Goal: Information Seeking & Learning: Learn about a topic

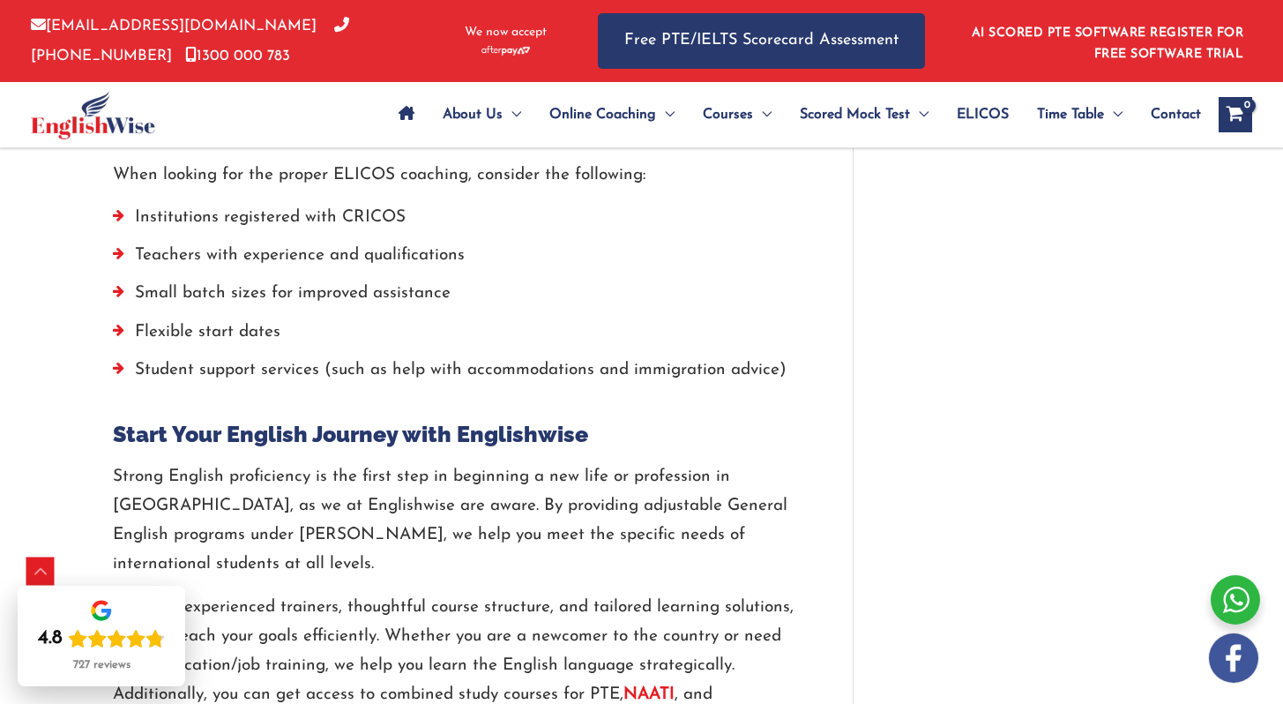
scroll to position [4901, 0]
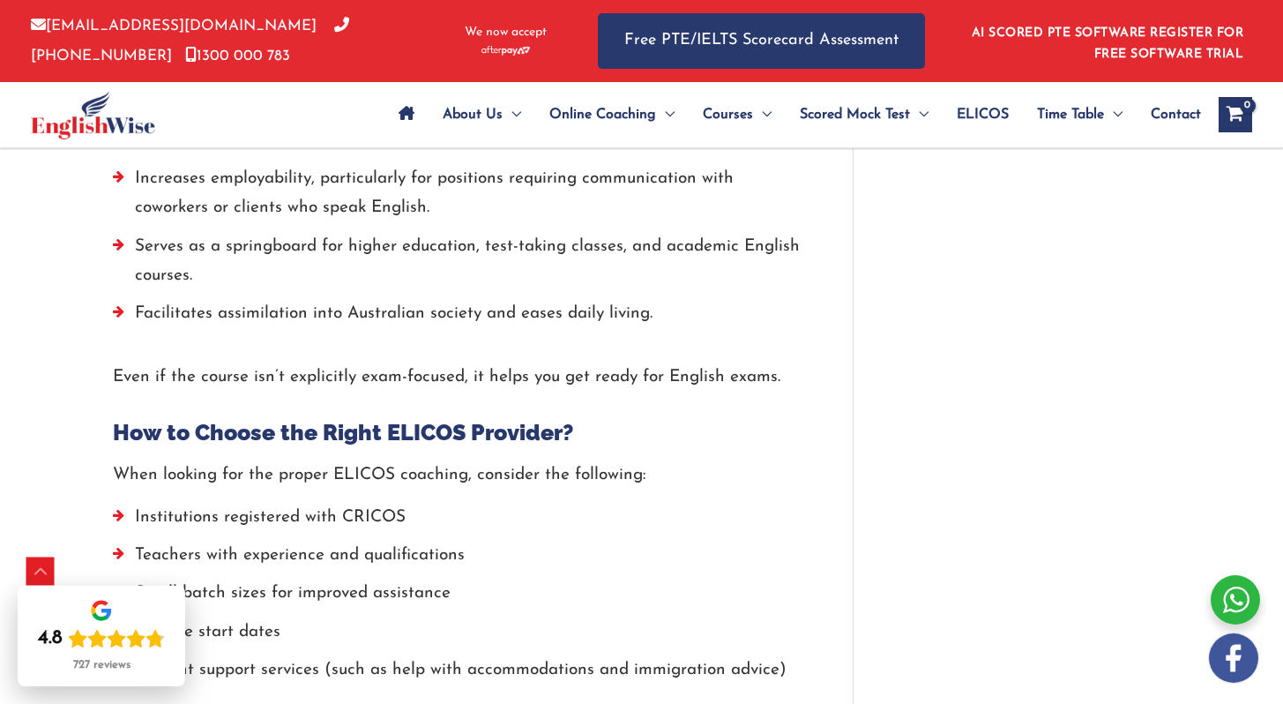
click at [986, 108] on span "ELICOS" at bounding box center [983, 115] width 52 height 62
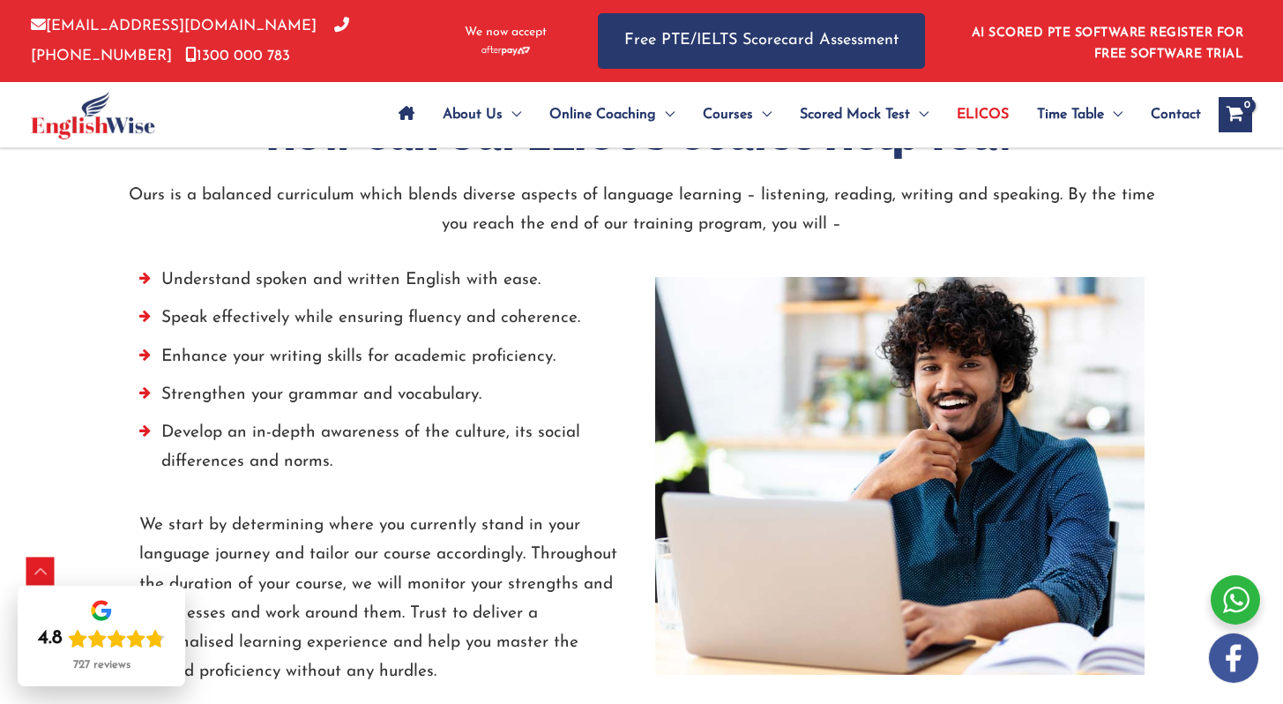
scroll to position [2428, 0]
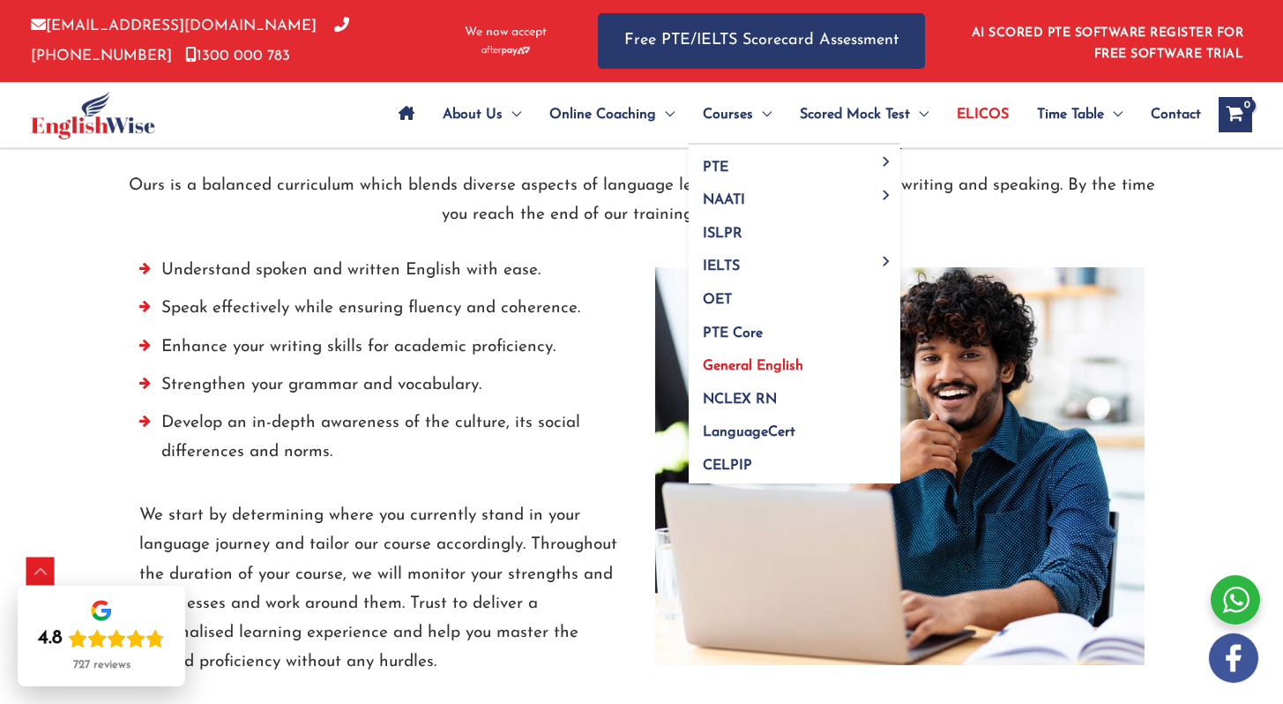
click at [728, 363] on span "General English" at bounding box center [753, 366] width 101 height 14
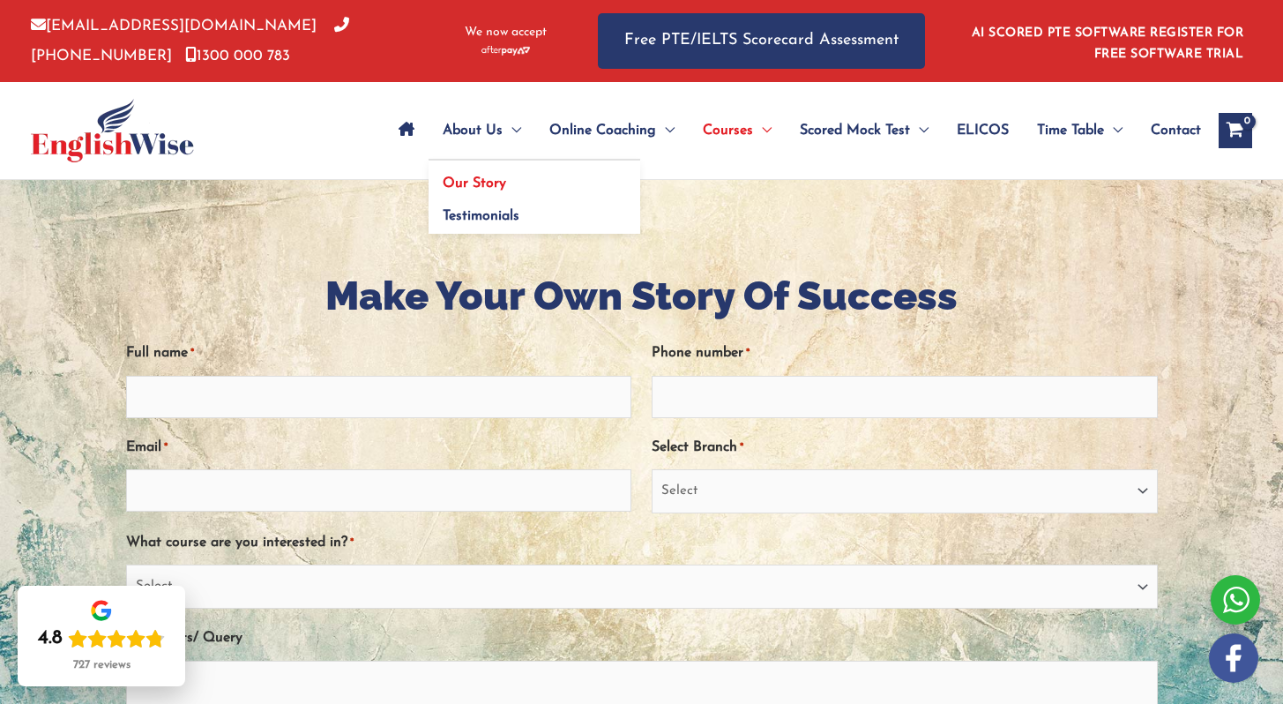
click at [469, 177] on span "Our Story" at bounding box center [474, 183] width 63 height 14
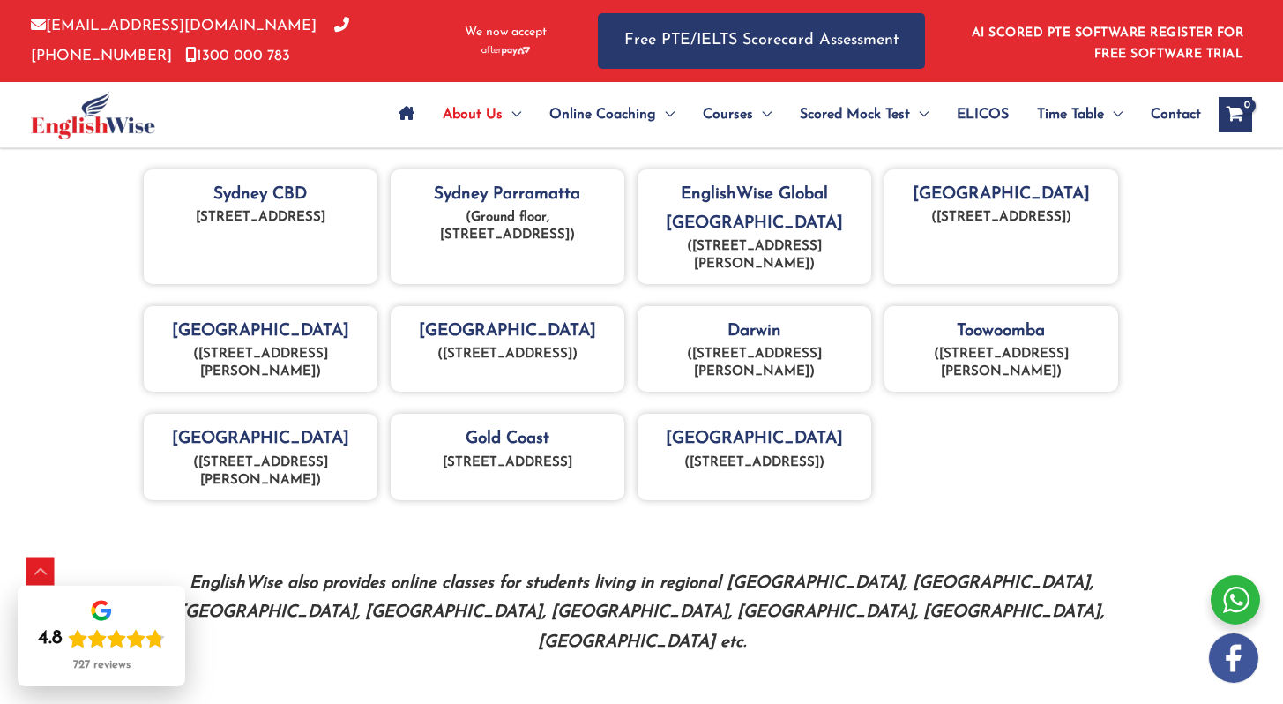
scroll to position [778, 0]
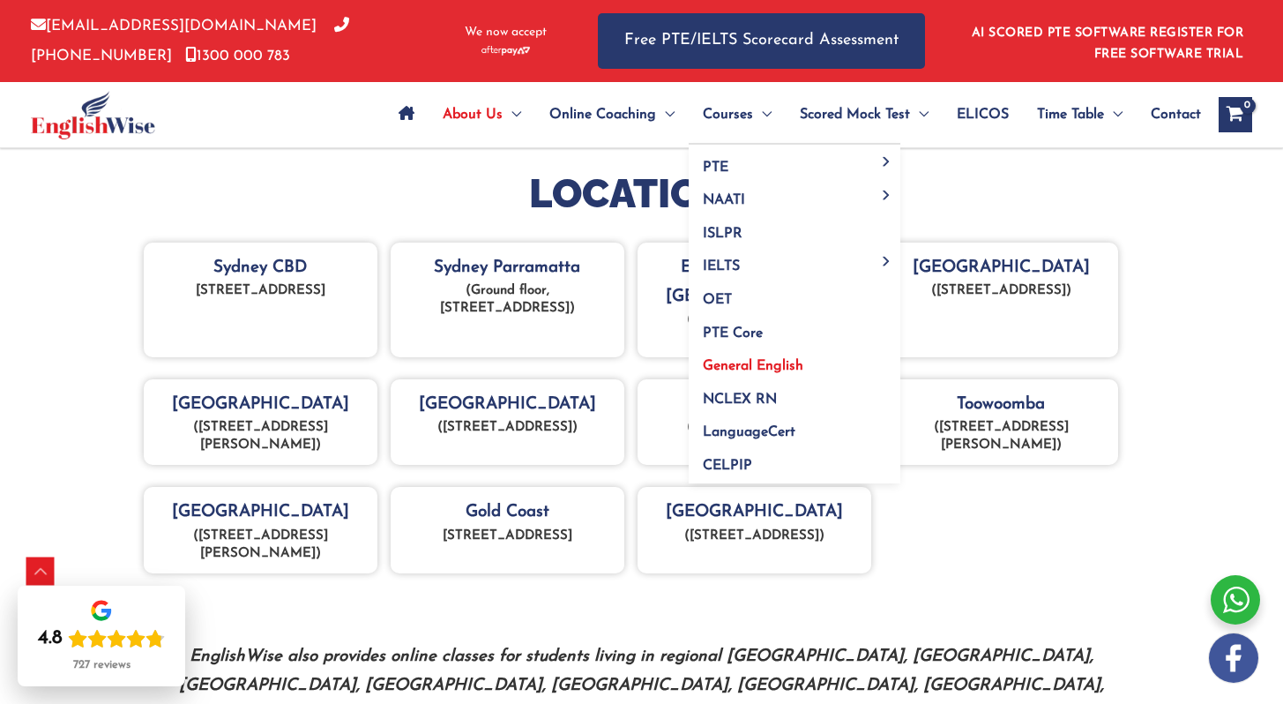
click at [752, 362] on span "General English" at bounding box center [753, 366] width 101 height 14
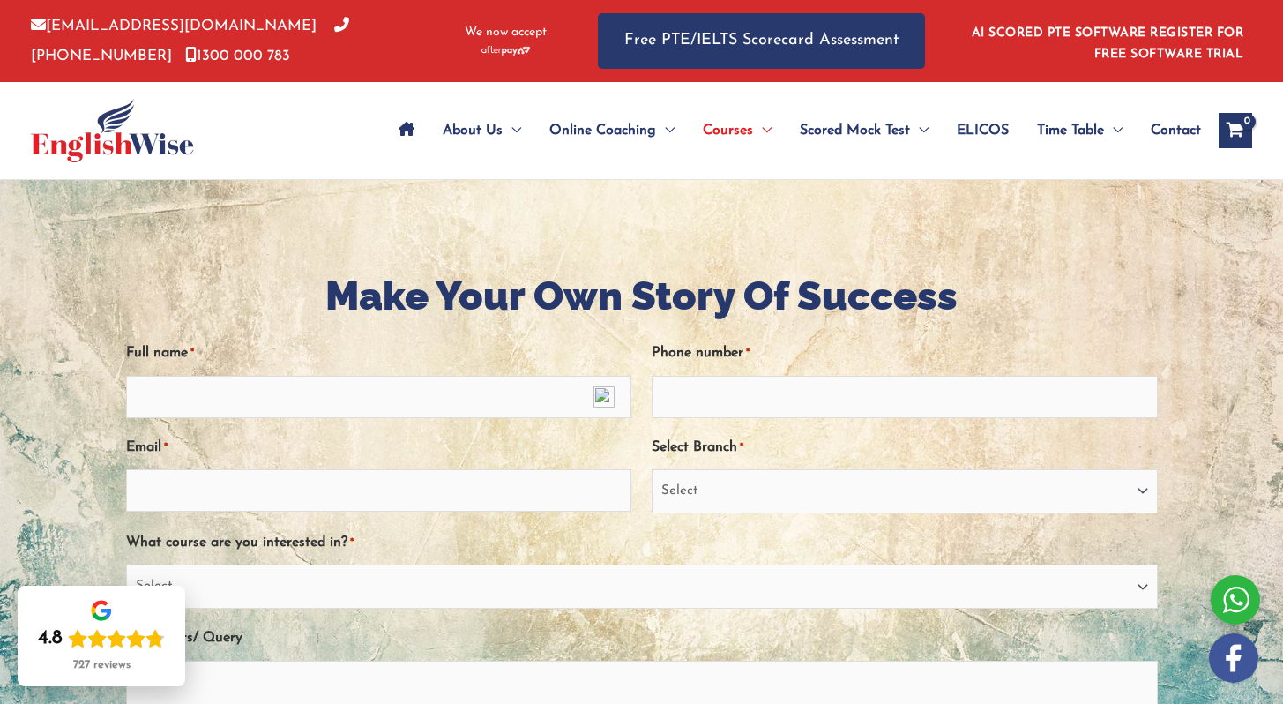
click at [982, 123] on span "ELICOS" at bounding box center [983, 131] width 52 height 62
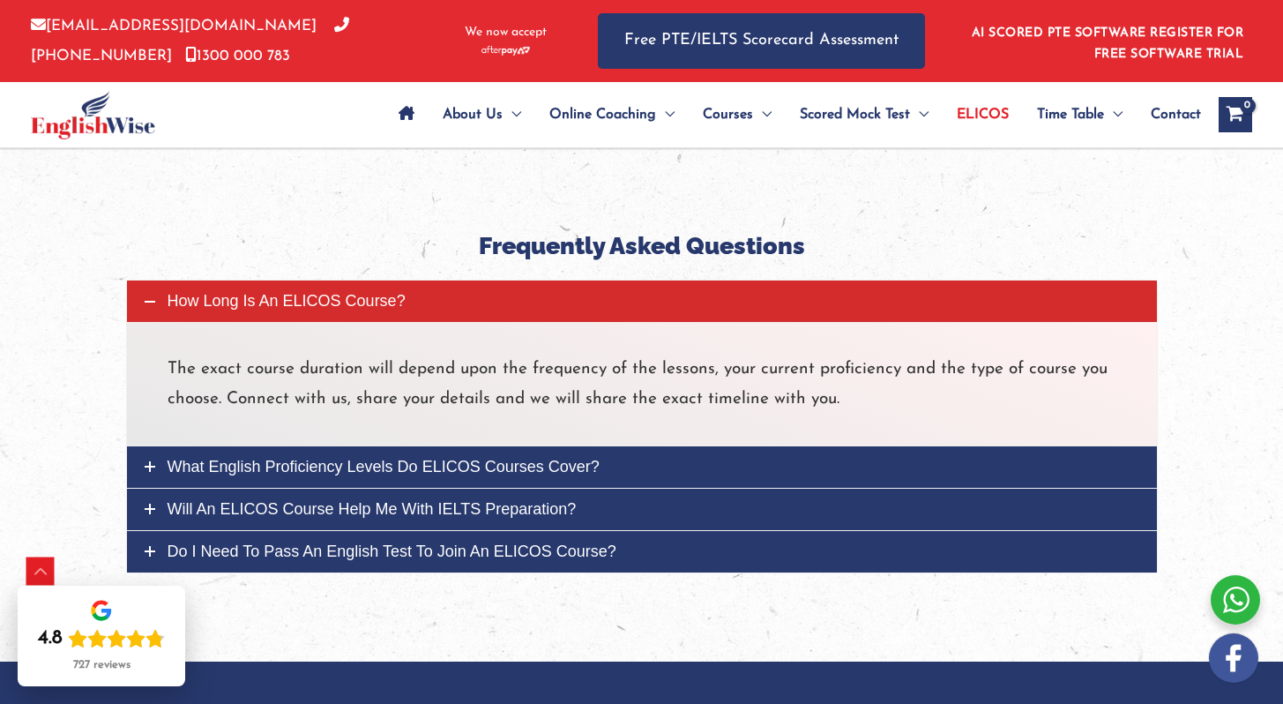
scroll to position [4291, 0]
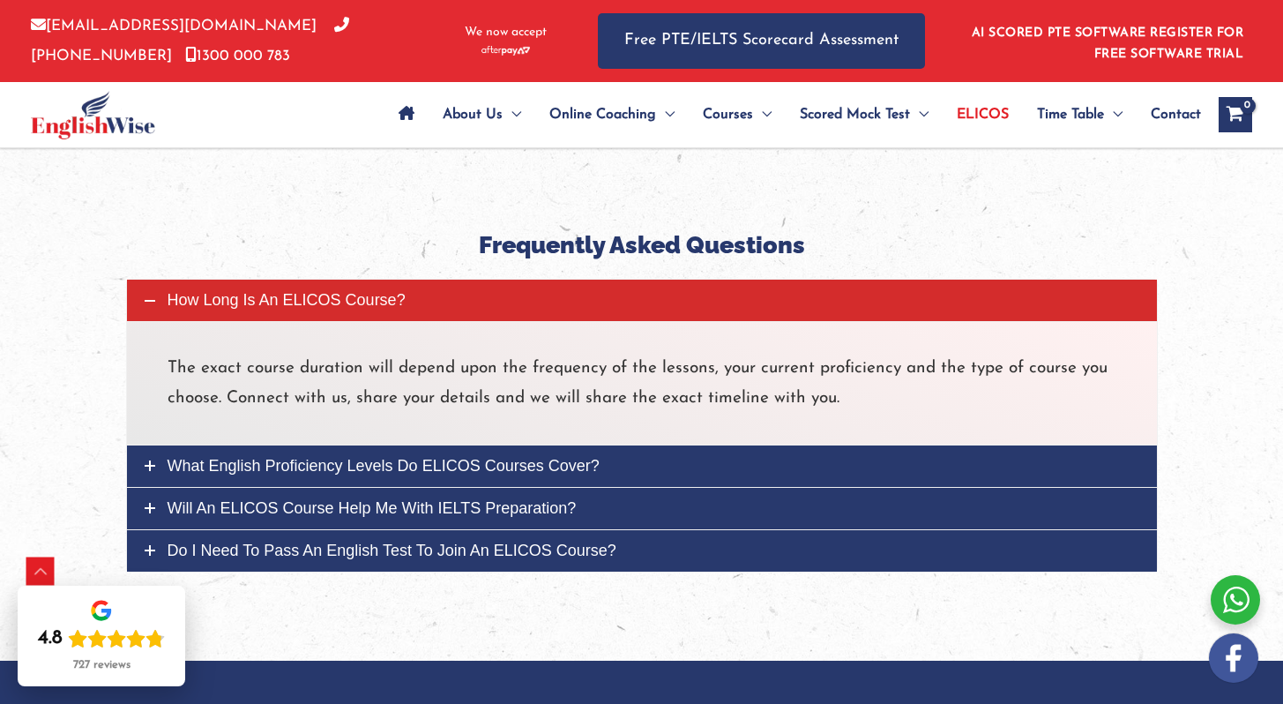
click at [180, 464] on span "What English proficiency levels do ELICOS courses cover?" at bounding box center [384, 466] width 432 height 18
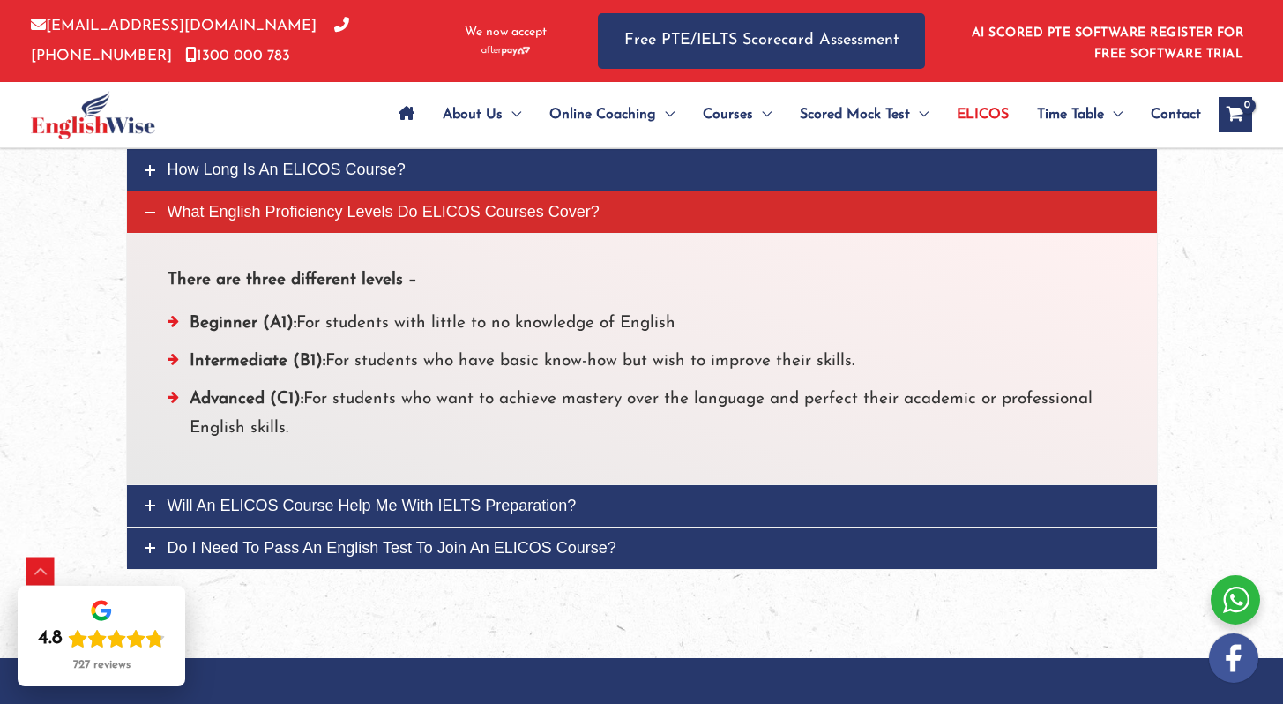
scroll to position [4465, 0]
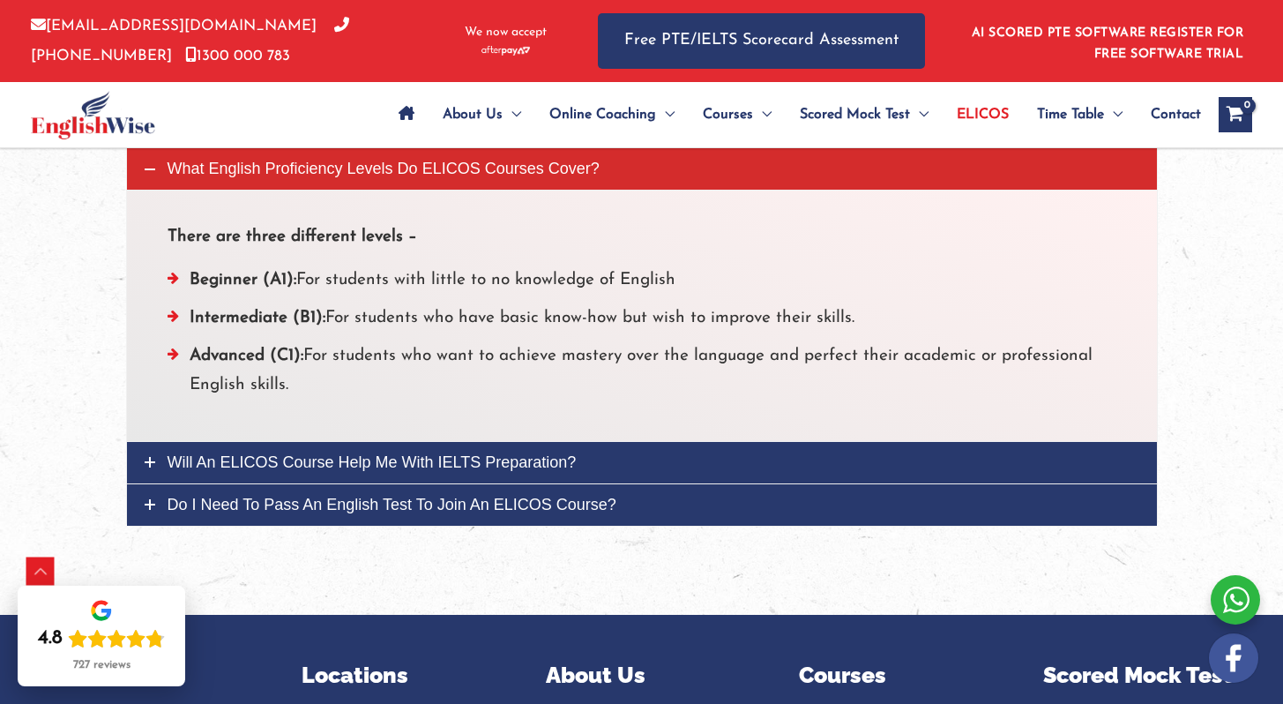
click at [516, 458] on span "Will an ELICOS course help me with IELTS preparation?" at bounding box center [372, 462] width 409 height 18
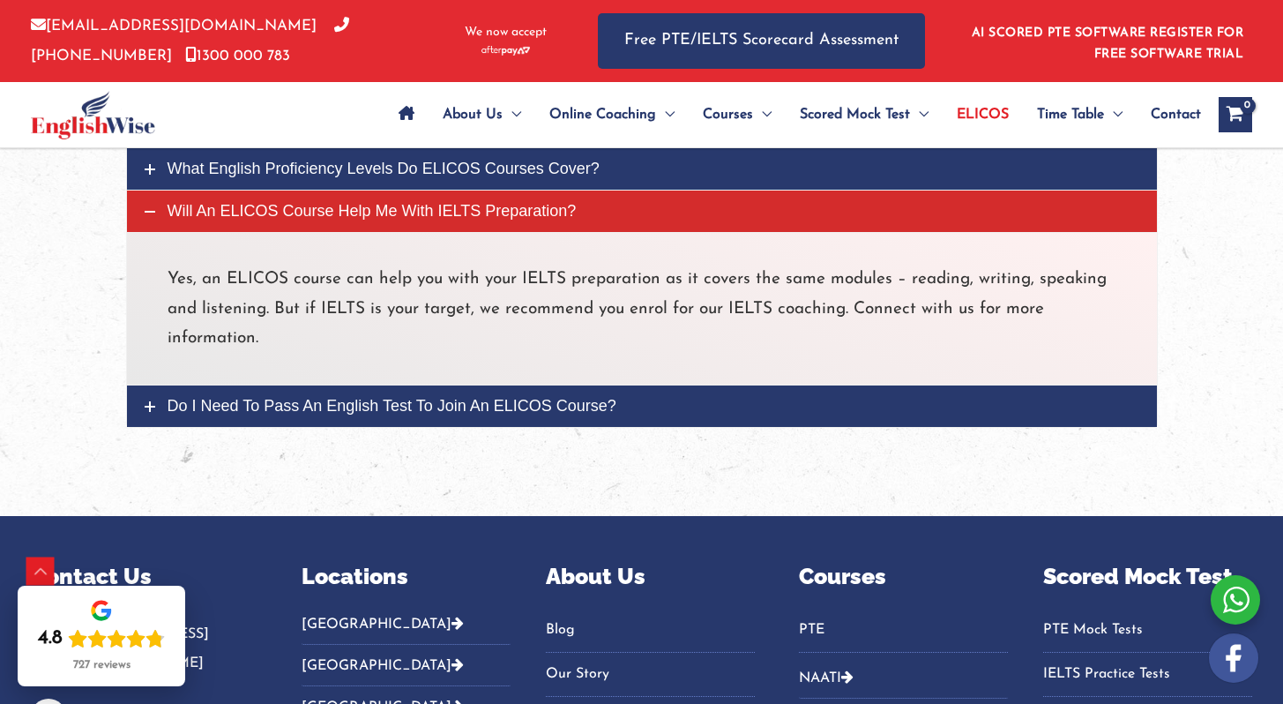
click at [374, 407] on span "Do I need to pass an English test to join an ELICOS course?" at bounding box center [392, 406] width 449 height 18
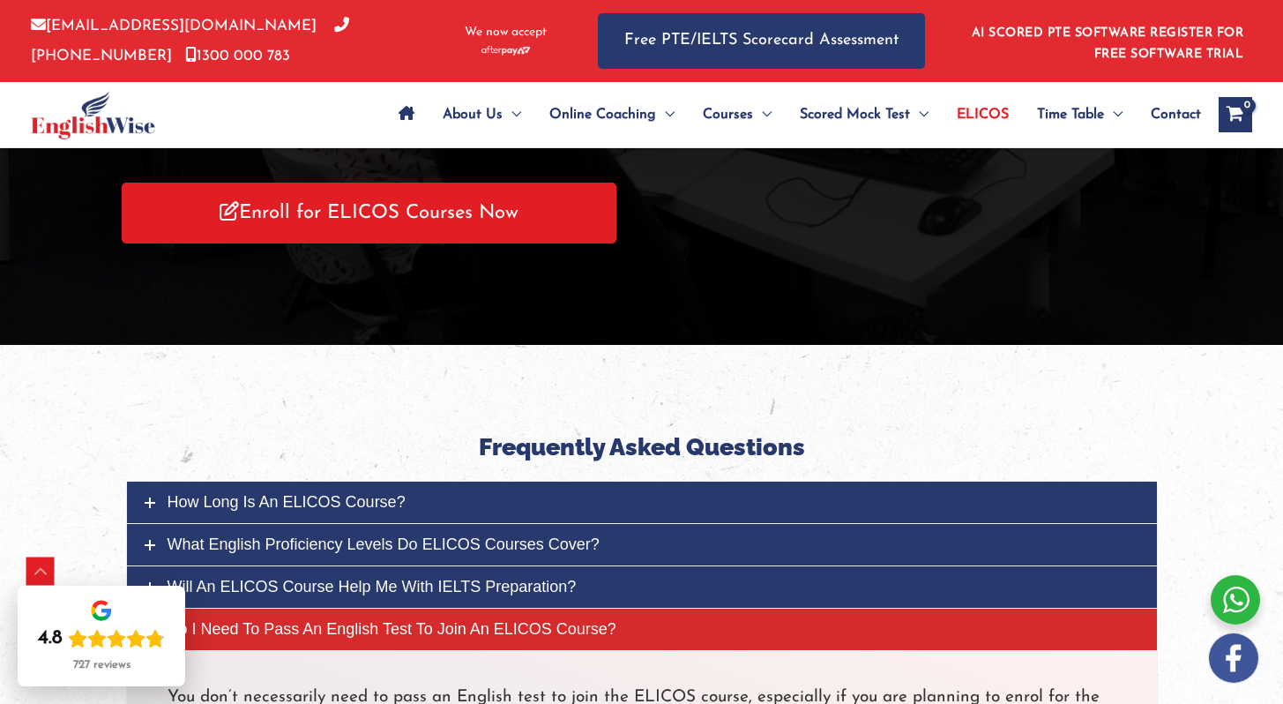
scroll to position [3793, 0]
